Goal: Task Accomplishment & Management: Use online tool/utility

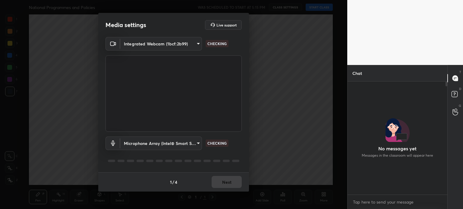
scroll to position [2, 2]
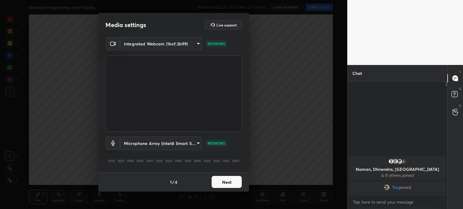
click at [227, 183] on button "Next" at bounding box center [227, 182] width 30 height 12
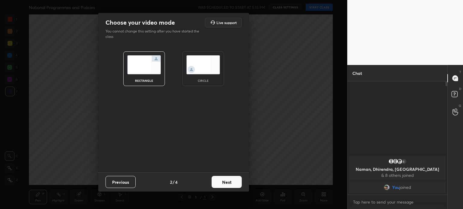
click at [205, 63] on img at bounding box center [203, 64] width 34 height 19
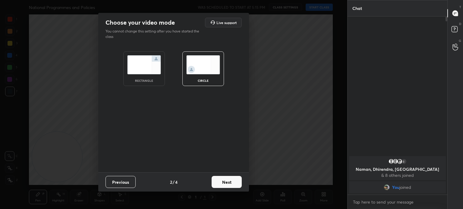
click at [217, 184] on button "Next" at bounding box center [227, 182] width 30 height 12
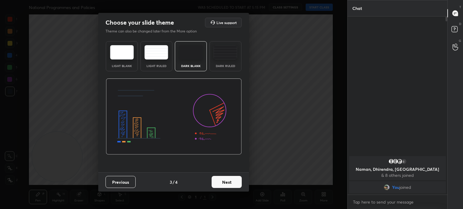
click at [225, 182] on button "Next" at bounding box center [227, 182] width 30 height 12
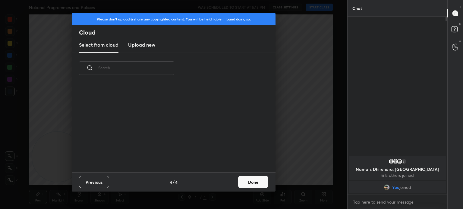
scroll to position [89, 193]
click at [133, 46] on h3 "Upload new" at bounding box center [141, 44] width 27 height 7
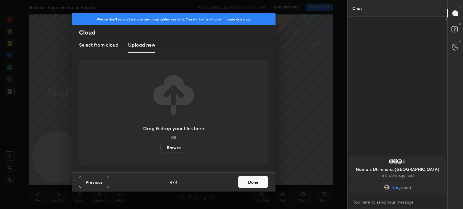
click at [169, 148] on label "Browse" at bounding box center [173, 148] width 27 height 10
click at [160, 148] on input "Browse" at bounding box center [160, 148] width 0 height 10
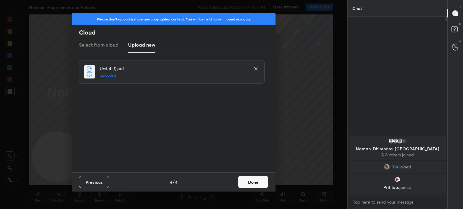
click at [260, 185] on button "Done" at bounding box center [253, 182] width 30 height 12
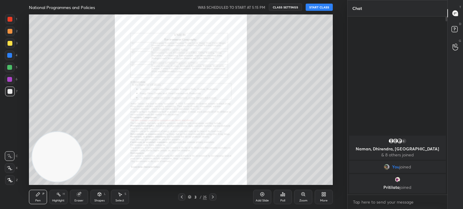
click at [319, 5] on button "START CLASS" at bounding box center [319, 7] width 27 height 7
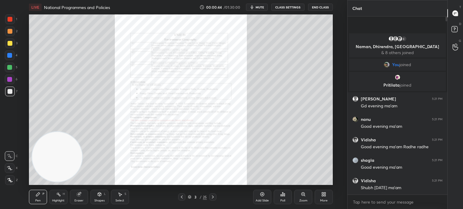
click at [188, 197] on icon at bounding box center [190, 198] width 4 height 4
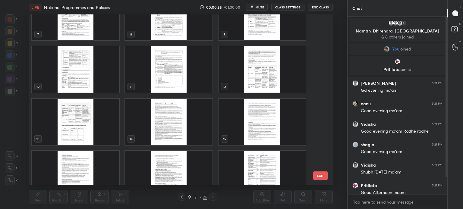
scroll to position [124, 0]
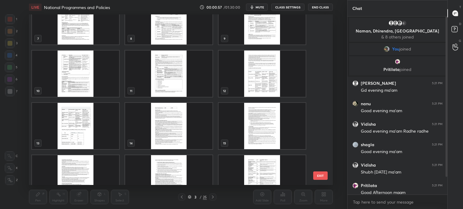
click at [260, 81] on img "grid" at bounding box center [261, 74] width 87 height 46
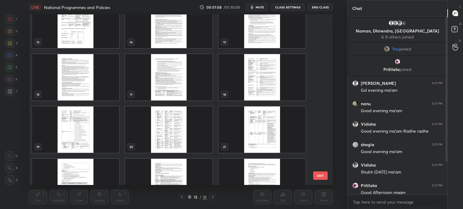
scroll to position [225, 0]
click at [268, 84] on img "grid" at bounding box center [261, 77] width 87 height 46
click at [322, 177] on button "EXIT" at bounding box center [320, 176] width 14 height 8
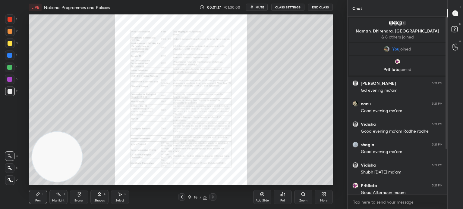
click at [181, 197] on icon at bounding box center [181, 197] width 5 height 5
click at [214, 197] on icon at bounding box center [212, 197] width 5 height 5
click at [304, 194] on icon at bounding box center [302, 194] width 3 height 3
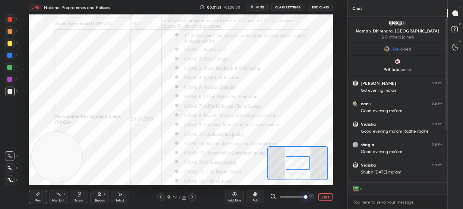
click at [304, 194] on span at bounding box center [292, 197] width 25 height 9
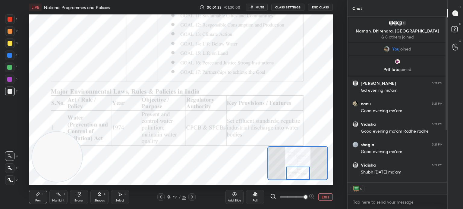
drag, startPoint x: 295, startPoint y: 163, endPoint x: 296, endPoint y: 173, distance: 10.6
click at [296, 173] on div at bounding box center [298, 173] width 24 height 13
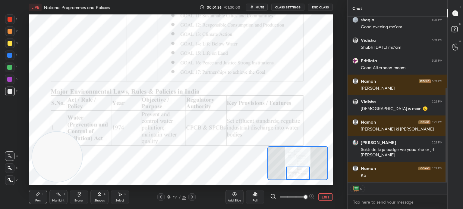
drag, startPoint x: 446, startPoint y: 80, endPoint x: 452, endPoint y: 135, distance: 54.9
click at [452, 135] on div "Chat Vidisha 5:21 PM Good evening ma'am Radhe [PERSON_NAME] 5:21 PM Good evenin…" at bounding box center [405, 104] width 116 height 209
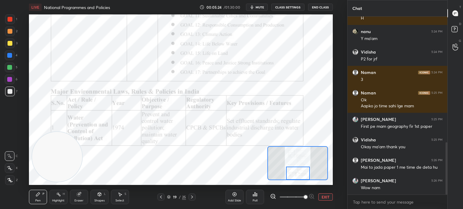
scroll to position [448, 0]
click at [6, 168] on div at bounding box center [10, 169] width 10 height 10
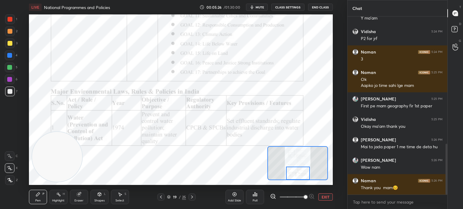
click at [8, 33] on div at bounding box center [10, 31] width 5 height 5
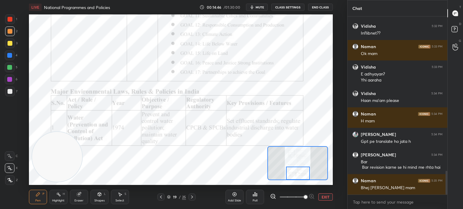
scroll to position [1151, 0]
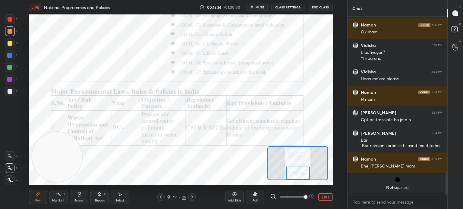
click at [194, 197] on icon at bounding box center [192, 197] width 5 height 5
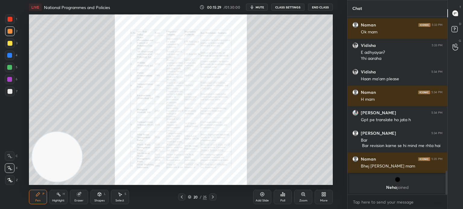
click at [301, 194] on icon at bounding box center [302, 194] width 3 height 3
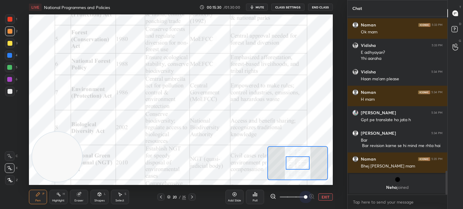
click at [301, 194] on span at bounding box center [292, 197] width 25 height 9
click at [304, 164] on div at bounding box center [297, 163] width 61 height 34
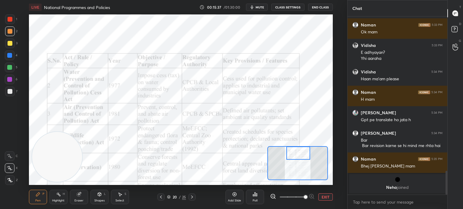
drag, startPoint x: 303, startPoint y: 166, endPoint x: 296, endPoint y: 156, distance: 12.3
click at [296, 156] on div at bounding box center [298, 153] width 24 height 13
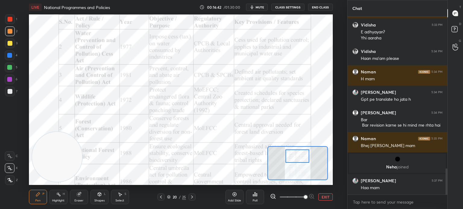
click at [292, 161] on div at bounding box center [297, 156] width 24 height 13
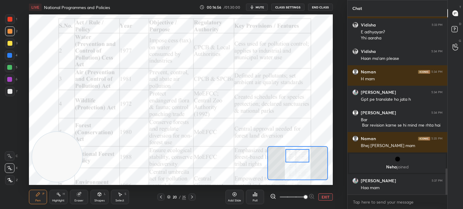
scroll to position [1046, 0]
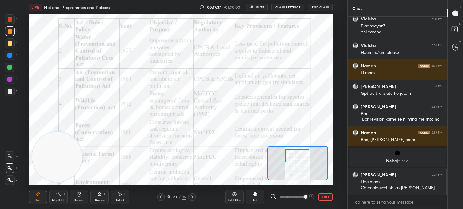
click at [159, 197] on icon at bounding box center [161, 197] width 5 height 5
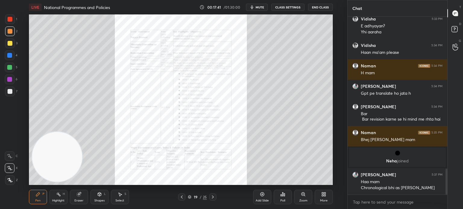
click at [303, 196] on icon at bounding box center [302, 194] width 3 height 3
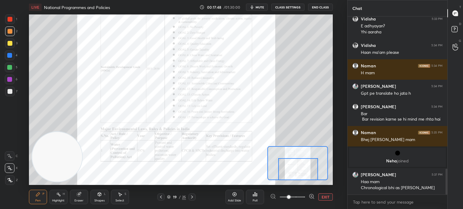
drag, startPoint x: 298, startPoint y: 169, endPoint x: 299, endPoint y: 177, distance: 8.2
click at [299, 177] on div at bounding box center [298, 170] width 40 height 22
click at [311, 197] on icon at bounding box center [312, 197] width 6 height 6
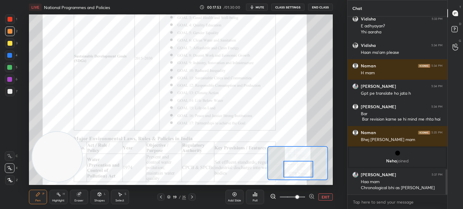
scroll to position [1077, 0]
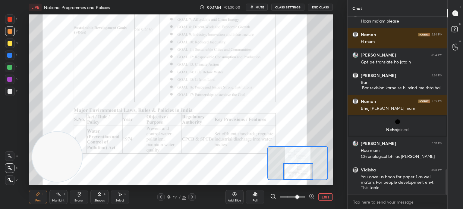
drag, startPoint x: 299, startPoint y: 168, endPoint x: 299, endPoint y: 172, distance: 3.9
click at [299, 172] on div at bounding box center [298, 172] width 30 height 17
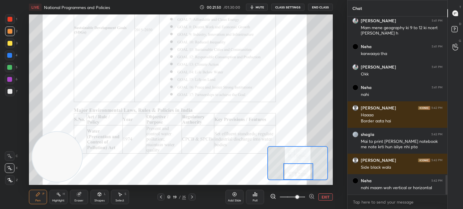
scroll to position [1445, 0]
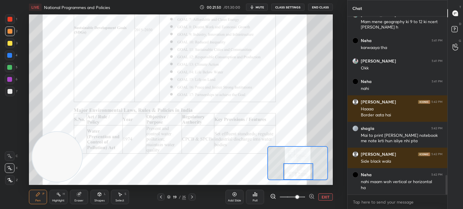
click at [160, 197] on icon at bounding box center [161, 197] width 2 height 3
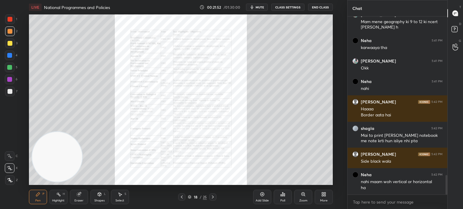
click at [160, 197] on div "18 / 25" at bounding box center [197, 197] width 112 height 7
click at [182, 196] on icon at bounding box center [181, 197] width 5 height 5
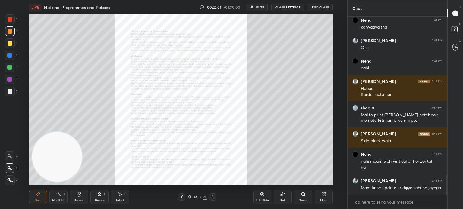
click at [212, 196] on icon at bounding box center [212, 197] width 5 height 5
click at [302, 194] on icon at bounding box center [302, 194] width 3 height 3
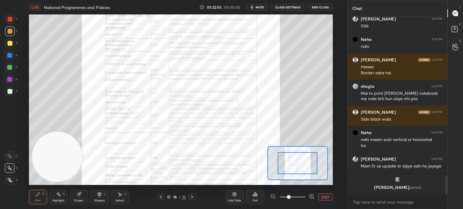
click at [302, 194] on span at bounding box center [292, 197] width 25 height 9
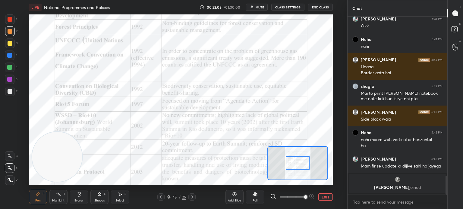
scroll to position [1347, 0]
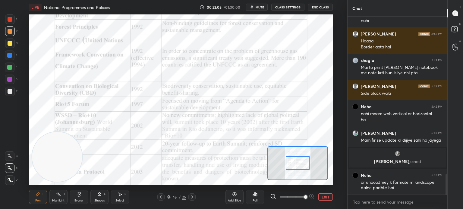
click at [191, 199] on icon at bounding box center [192, 197] width 5 height 5
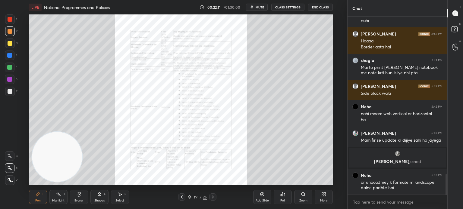
click at [211, 197] on icon at bounding box center [212, 197] width 5 height 5
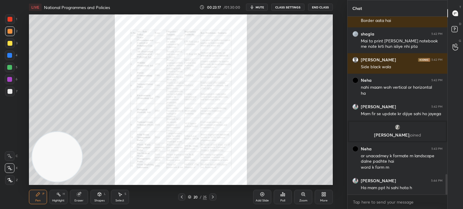
scroll to position [1399, 0]
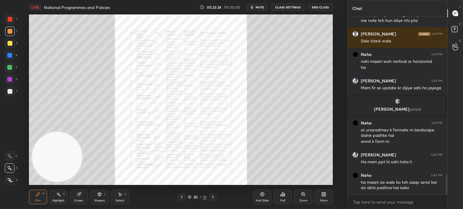
click at [181, 198] on icon at bounding box center [182, 197] width 2 height 3
click at [304, 195] on icon at bounding box center [302, 194] width 3 height 3
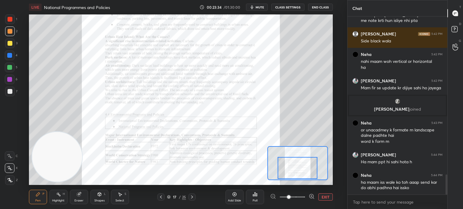
scroll to position [1405, 0]
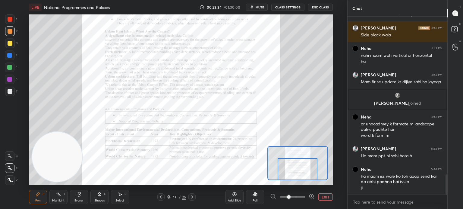
drag, startPoint x: 300, startPoint y: 169, endPoint x: 300, endPoint y: 179, distance: 9.3
click at [300, 179] on div at bounding box center [298, 170] width 40 height 22
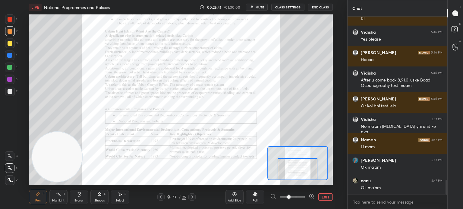
scroll to position [1989, 0]
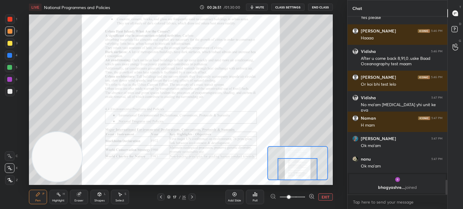
click at [399, 205] on body "1 2 3 4 5 6 7 C X Z C X Z E E Erase all H H LIVE National Programmes and Polici…" at bounding box center [231, 104] width 463 height 209
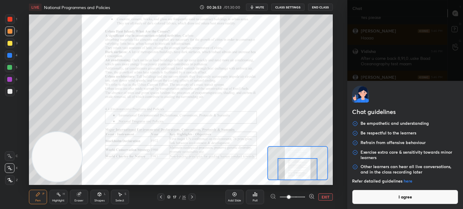
click at [403, 197] on button "I agree" at bounding box center [405, 197] width 106 height 14
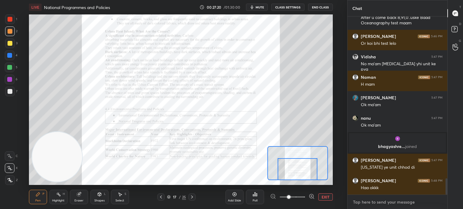
scroll to position [1804, 0]
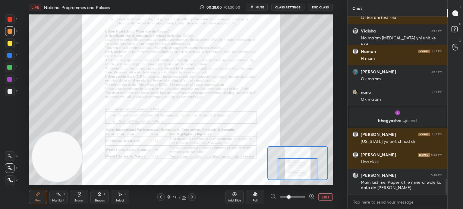
click at [192, 199] on icon at bounding box center [192, 197] width 5 height 5
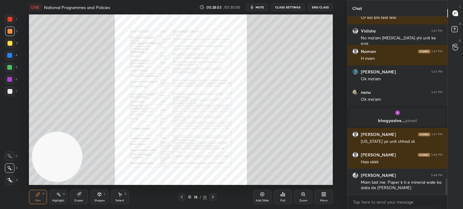
click at [304, 196] on icon at bounding box center [302, 194] width 3 height 3
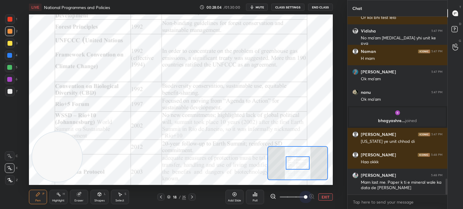
click at [304, 196] on span at bounding box center [292, 197] width 25 height 9
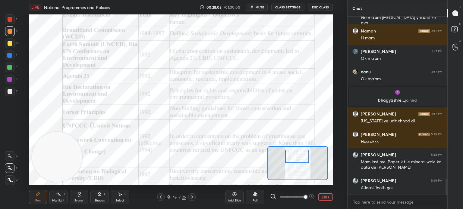
drag, startPoint x: 303, startPoint y: 165, endPoint x: 302, endPoint y: 159, distance: 6.7
click at [302, 159] on div at bounding box center [297, 156] width 24 height 13
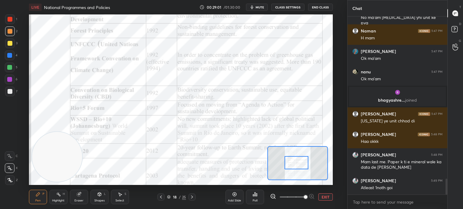
drag, startPoint x: 302, startPoint y: 155, endPoint x: 301, endPoint y: 162, distance: 6.4
click at [301, 162] on div at bounding box center [296, 162] width 24 height 13
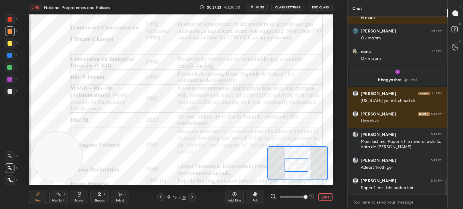
click at [300, 168] on div at bounding box center [296, 165] width 24 height 13
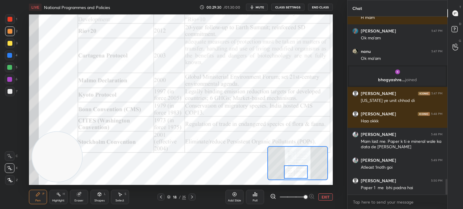
scroll to position [1866, 0]
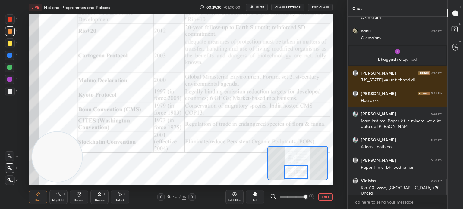
drag, startPoint x: 300, startPoint y: 168, endPoint x: 300, endPoint y: 175, distance: 7.0
click at [300, 175] on div at bounding box center [296, 172] width 24 height 13
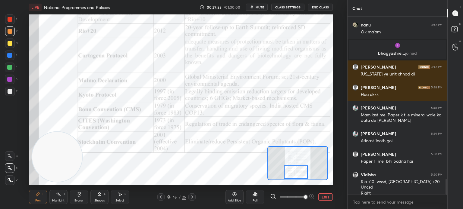
click at [193, 197] on icon at bounding box center [192, 197] width 5 height 5
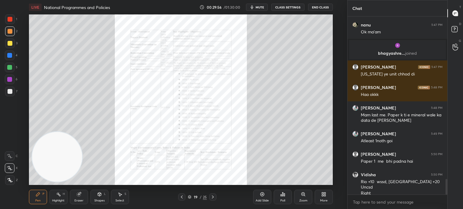
scroll to position [1892, 0]
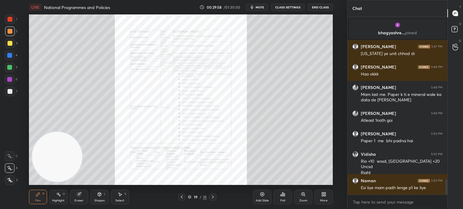
click at [212, 198] on icon at bounding box center [212, 197] width 5 height 5
click at [303, 194] on icon at bounding box center [302, 194] width 3 height 3
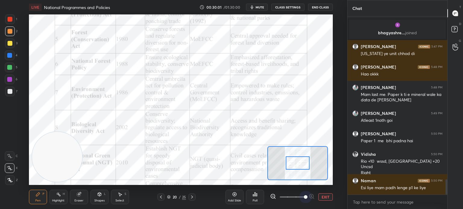
click at [303, 194] on span at bounding box center [292, 197] width 25 height 9
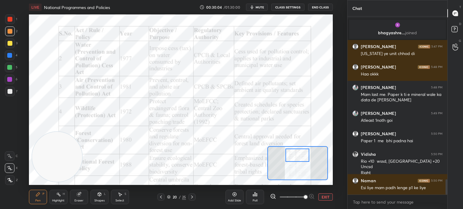
drag, startPoint x: 302, startPoint y: 165, endPoint x: 302, endPoint y: 157, distance: 7.8
click at [302, 157] on div at bounding box center [297, 155] width 24 height 13
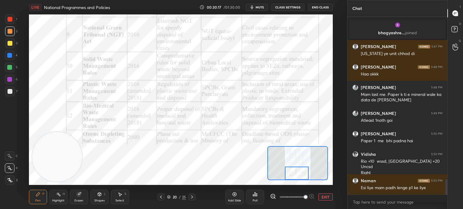
drag, startPoint x: 294, startPoint y: 159, endPoint x: 292, endPoint y: 178, distance: 19.0
click at [292, 178] on div at bounding box center [297, 173] width 24 height 13
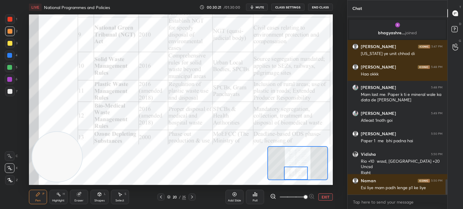
click at [192, 198] on icon at bounding box center [192, 197] width 5 height 5
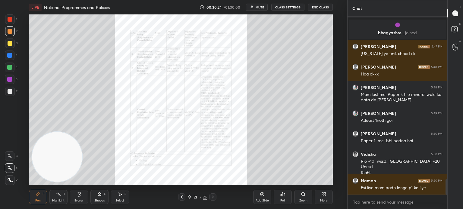
click at [304, 194] on icon at bounding box center [302, 194] width 3 height 3
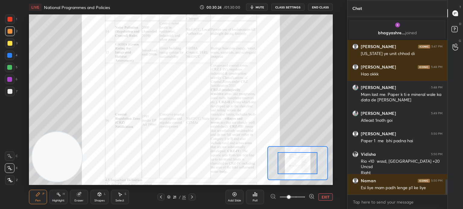
click at [304, 194] on span at bounding box center [292, 197] width 25 height 9
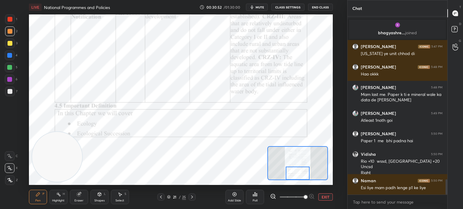
drag, startPoint x: 303, startPoint y: 163, endPoint x: 303, endPoint y: 177, distance: 14.5
click at [303, 177] on div at bounding box center [298, 173] width 24 height 13
click at [190, 197] on icon at bounding box center [192, 197] width 5 height 5
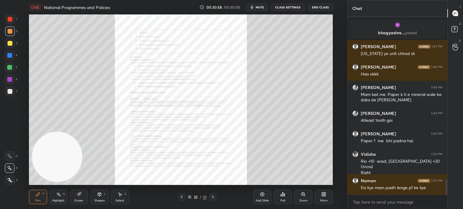
click at [303, 196] on icon at bounding box center [303, 194] width 5 height 5
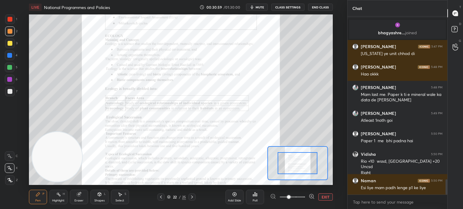
click at [303, 196] on span at bounding box center [292, 197] width 25 height 9
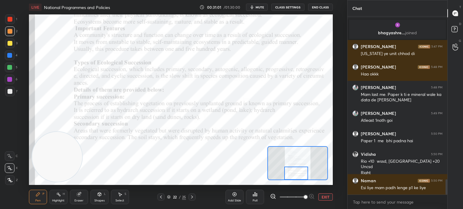
drag, startPoint x: 300, startPoint y: 165, endPoint x: 298, endPoint y: 178, distance: 13.3
click at [298, 178] on div at bounding box center [296, 173] width 24 height 13
click at [192, 198] on icon at bounding box center [192, 197] width 5 height 5
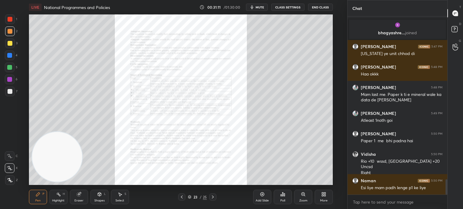
click at [305, 197] on div "Zoom" at bounding box center [303, 197] width 18 height 14
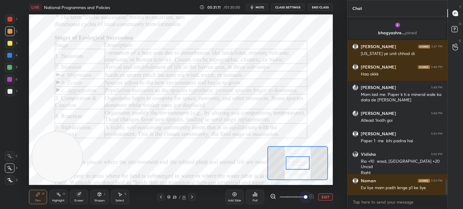
click at [305, 197] on span at bounding box center [292, 197] width 25 height 9
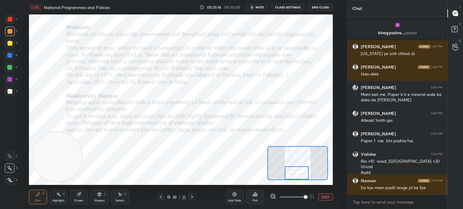
drag, startPoint x: 297, startPoint y: 163, endPoint x: 296, endPoint y: 173, distance: 10.0
click at [296, 173] on div at bounding box center [297, 173] width 24 height 13
click at [192, 198] on icon at bounding box center [192, 197] width 2 height 3
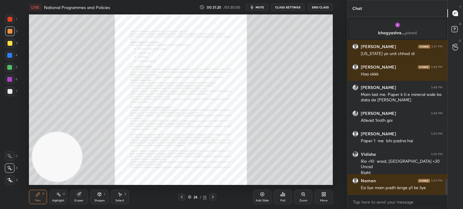
click at [303, 195] on icon at bounding box center [302, 194] width 3 height 3
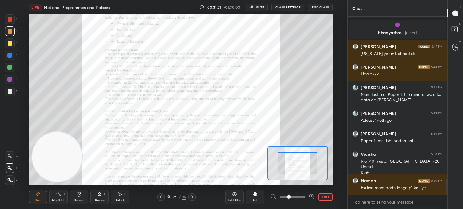
click at [303, 195] on span at bounding box center [292, 197] width 25 height 9
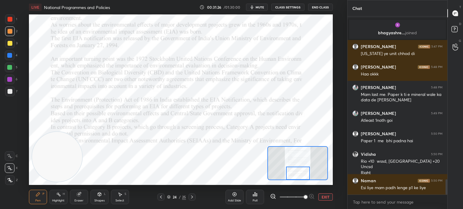
drag, startPoint x: 292, startPoint y: 164, endPoint x: 292, endPoint y: 175, distance: 11.8
click at [292, 175] on div at bounding box center [298, 173] width 24 height 13
click at [193, 197] on icon at bounding box center [192, 197] width 2 height 3
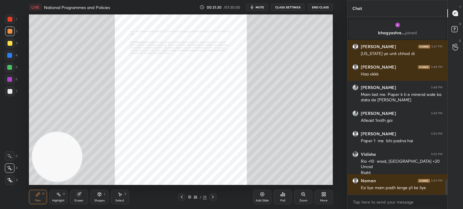
click at [303, 195] on icon at bounding box center [302, 194] width 3 height 3
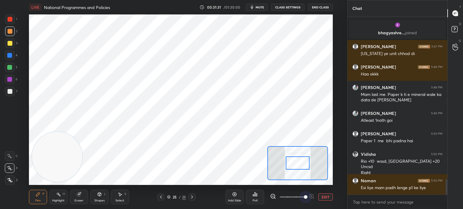
click at [303, 195] on span at bounding box center [292, 197] width 25 height 9
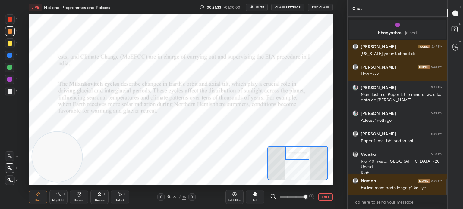
drag, startPoint x: 304, startPoint y: 168, endPoint x: 303, endPoint y: 157, distance: 11.2
click at [303, 157] on div at bounding box center [297, 153] width 24 height 13
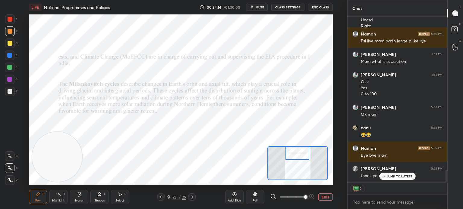
scroll to position [2080, 0]
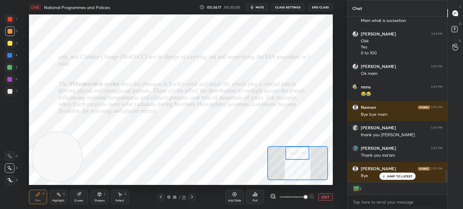
click at [319, 5] on button "End Class" at bounding box center [320, 7] width 25 height 7
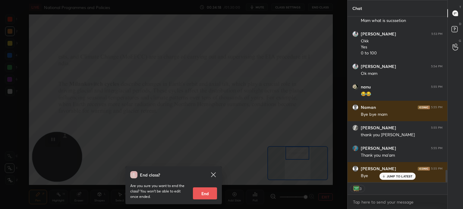
scroll to position [2101, 0]
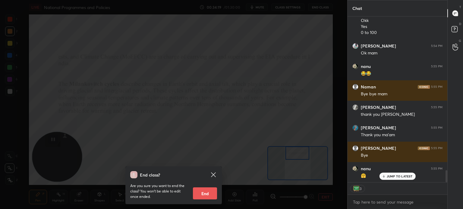
click at [207, 195] on button "End" at bounding box center [205, 194] width 24 height 12
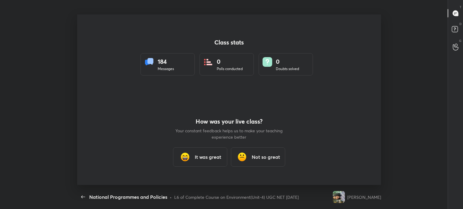
scroll to position [171, 458]
type textarea "x"
